Goal: Information Seeking & Learning: Learn about a topic

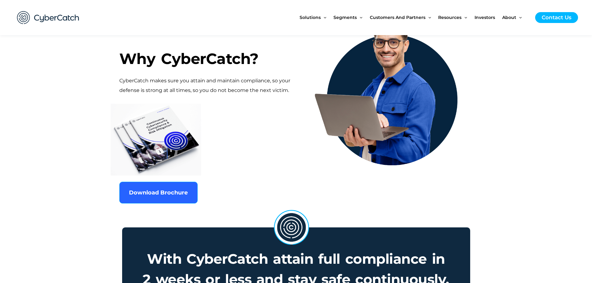
scroll to position [342, 0]
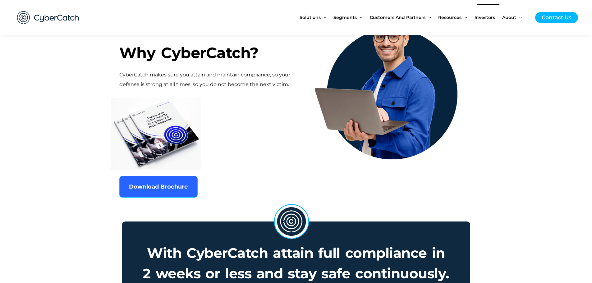
click at [487, 17] on span "Investors" at bounding box center [485, 17] width 21 height 26
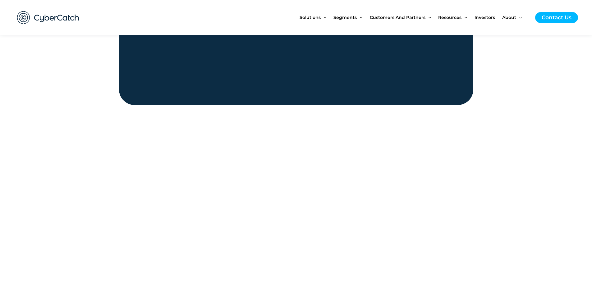
scroll to position [839, 0]
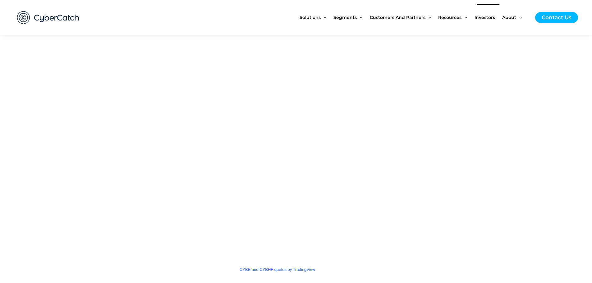
click at [489, 14] on span "Investors" at bounding box center [485, 17] width 21 height 26
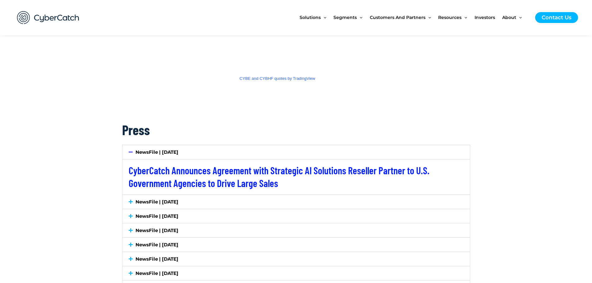
scroll to position [1088, 0]
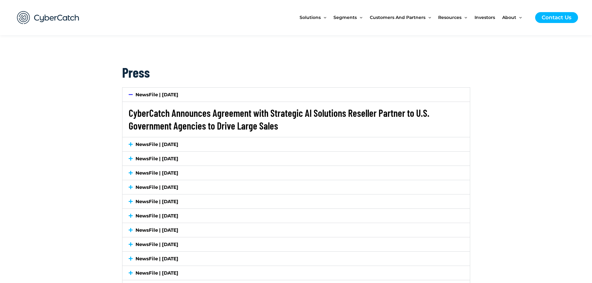
click at [228, 117] on link "CyberCatch Announces Agreement with Strategic AI Solutions Reseller Partner to …" at bounding box center [279, 119] width 301 height 25
